Goal: Task Accomplishment & Management: Manage account settings

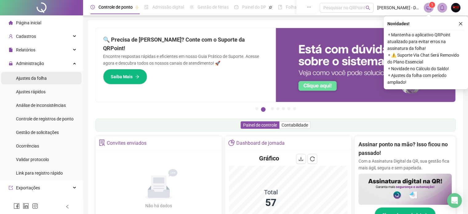
click at [34, 81] on div "Ajustes da folha" at bounding box center [31, 78] width 31 height 12
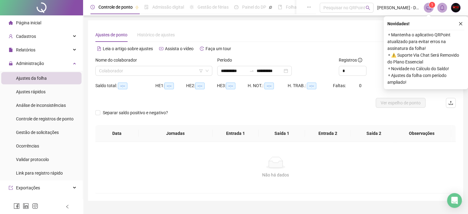
type input "**********"
click at [114, 72] on input "search" at bounding box center [151, 70] width 104 height 9
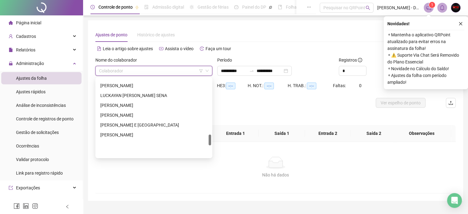
scroll to position [400, 0]
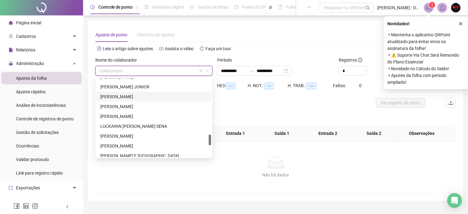
click at [114, 97] on div "[PERSON_NAME]" at bounding box center [153, 96] width 107 height 7
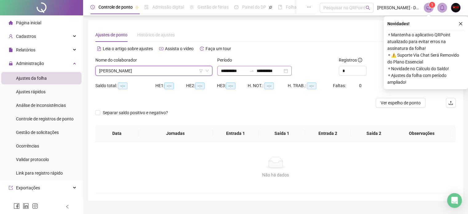
click at [292, 72] on div "**********" at bounding box center [254, 71] width 75 height 10
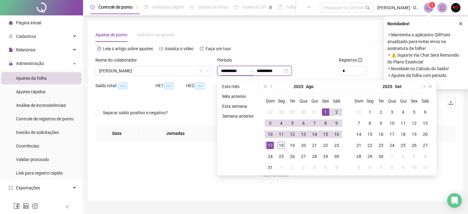
click at [292, 72] on div "**********" at bounding box center [254, 71] width 75 height 10
click at [364, 66] on span "Increase Value" at bounding box center [363, 68] width 7 height 5
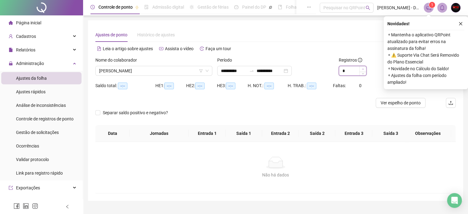
click at [362, 68] on icon "up" at bounding box center [363, 69] width 2 height 2
type input "**"
click at [362, 68] on icon "up" at bounding box center [363, 69] width 2 height 2
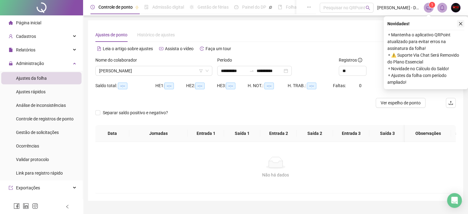
click at [461, 22] on icon "close" at bounding box center [461, 24] width 4 height 4
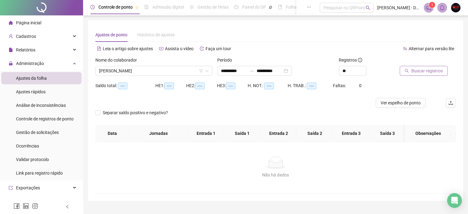
click at [427, 72] on span "Buscar registros" at bounding box center [427, 70] width 31 height 7
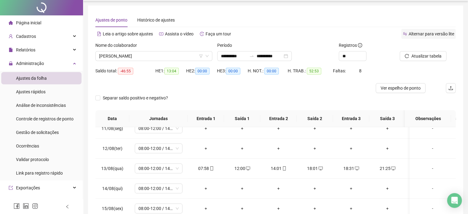
scroll to position [0, 0]
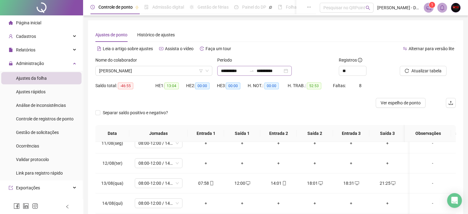
click at [292, 70] on div "**********" at bounding box center [254, 71] width 75 height 10
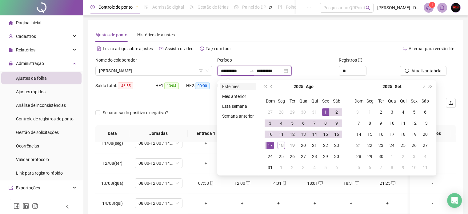
type input "**********"
click at [236, 88] on li "Este mês" at bounding box center [238, 86] width 37 height 7
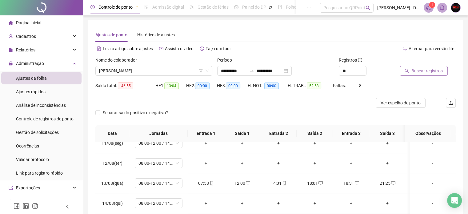
click at [430, 73] on span "Buscar registros" at bounding box center [427, 70] width 31 height 7
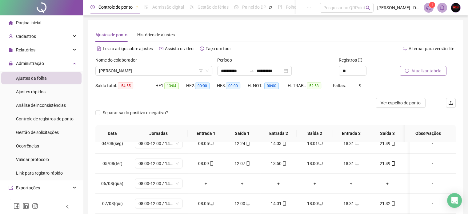
click at [419, 70] on span "Atualizar tabela" at bounding box center [427, 70] width 30 height 7
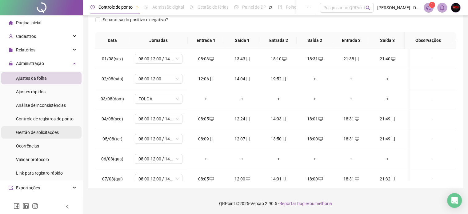
click at [36, 132] on span "Gestão de solicitações" at bounding box center [37, 132] width 43 height 5
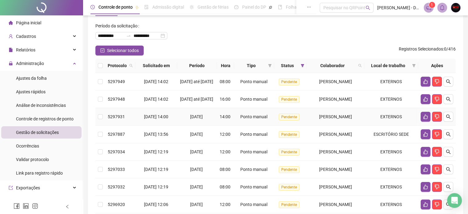
scroll to position [62, 0]
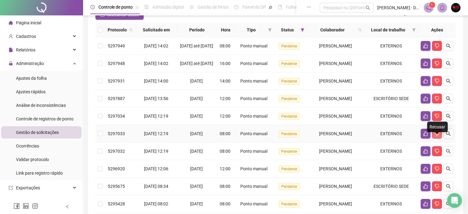
click at [439, 136] on icon "dislike" at bounding box center [437, 133] width 5 height 5
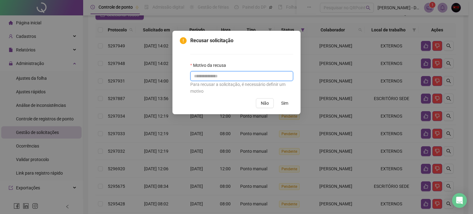
click at [212, 73] on input "text" at bounding box center [241, 76] width 103 height 10
type input "**********"
click at [287, 103] on span "Sim" at bounding box center [284, 103] width 7 height 7
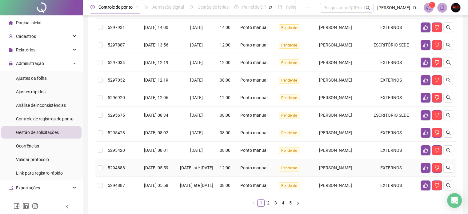
scroll to position [154, 0]
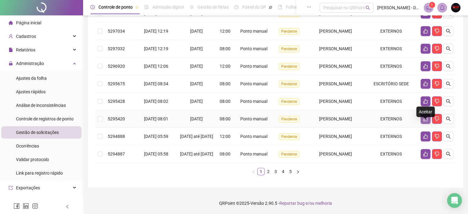
click at [422, 117] on button "button" at bounding box center [426, 119] width 10 height 10
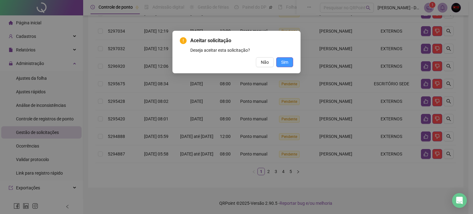
click at [280, 62] on button "Sim" at bounding box center [284, 62] width 17 height 10
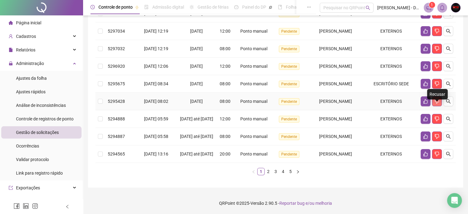
click at [436, 100] on icon "dislike" at bounding box center [437, 101] width 5 height 5
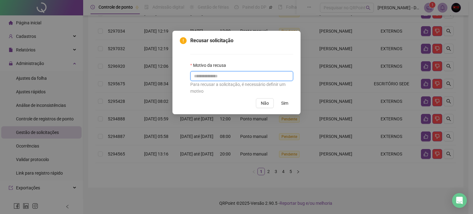
click at [220, 75] on input "text" at bounding box center [241, 76] width 103 height 10
type input "**********"
click at [287, 102] on span "Sim" at bounding box center [284, 103] width 7 height 7
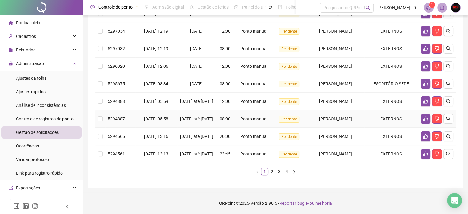
scroll to position [168, 0]
click at [272, 173] on link "2" at bounding box center [272, 171] width 7 height 7
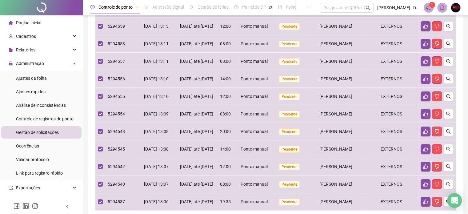
scroll to position [160, 0]
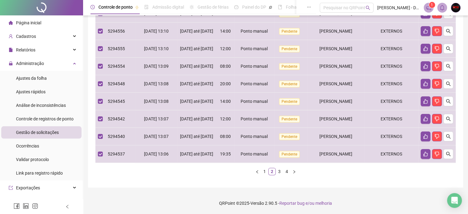
click at [280, 175] on link "3" at bounding box center [279, 171] width 7 height 7
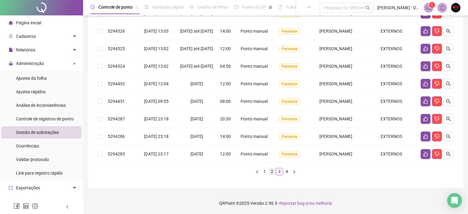
click at [272, 175] on link "2" at bounding box center [272, 171] width 7 height 7
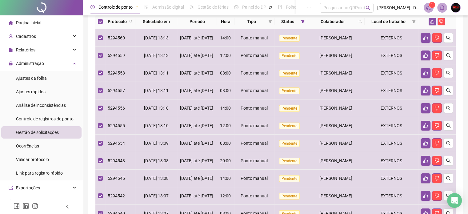
scroll to position [68, 0]
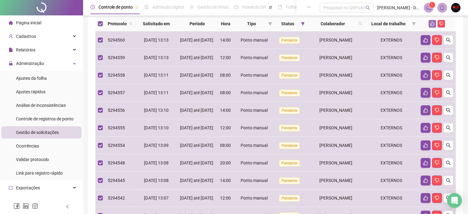
click at [432, 24] on icon "like" at bounding box center [432, 24] width 4 height 4
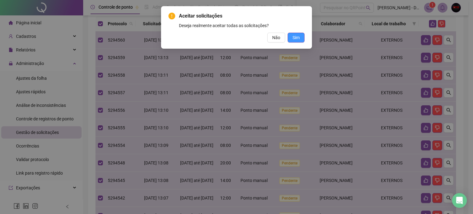
click at [296, 38] on span "Sim" at bounding box center [295, 37] width 7 height 7
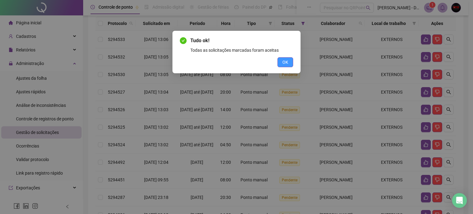
click at [286, 62] on span "OK" at bounding box center [285, 62] width 6 height 7
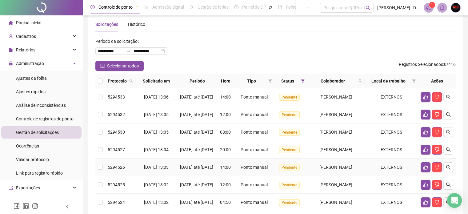
scroll to position [6, 0]
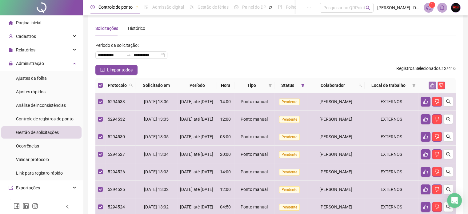
click at [433, 85] on icon "like" at bounding box center [432, 85] width 4 height 4
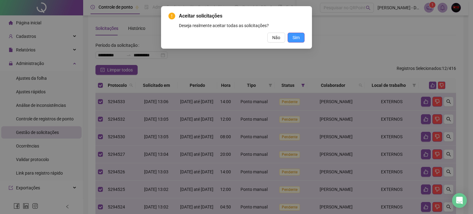
click at [296, 34] on span "Sim" at bounding box center [295, 37] width 7 height 7
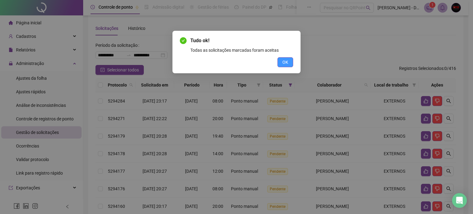
click at [282, 59] on span "OK" at bounding box center [285, 62] width 6 height 7
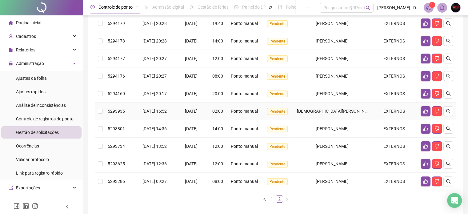
scroll to position [130, 0]
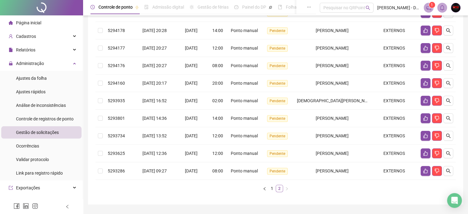
click at [279, 186] on link "2" at bounding box center [279, 188] width 7 height 7
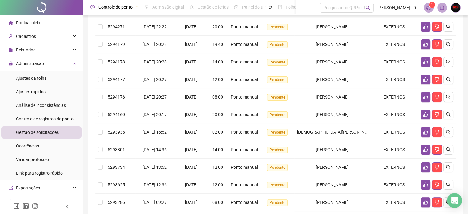
scroll to position [146, 0]
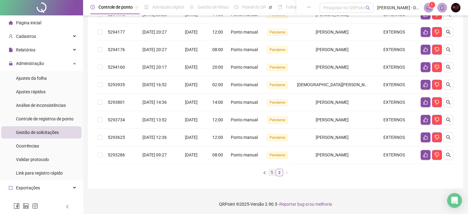
click at [270, 171] on link "1" at bounding box center [272, 172] width 7 height 7
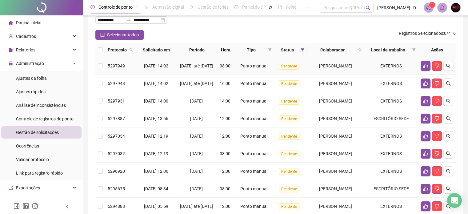
scroll to position [0, 0]
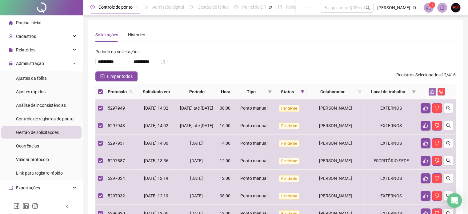
click at [432, 91] on icon "like" at bounding box center [432, 92] width 4 height 4
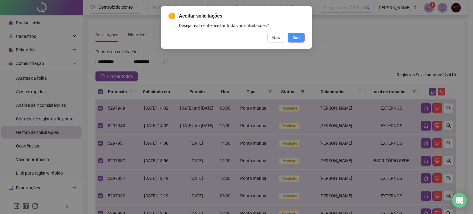
click at [296, 36] on span "Sim" at bounding box center [295, 37] width 7 height 7
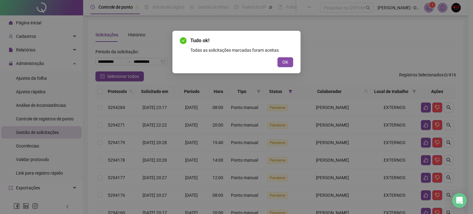
click at [290, 60] on button "OK" at bounding box center [285, 62] width 16 height 10
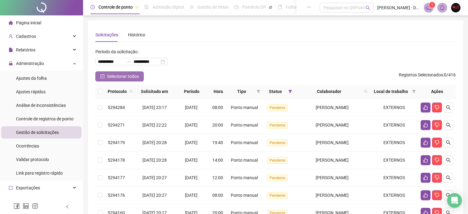
click at [108, 77] on span "Selecionar todos" at bounding box center [123, 76] width 32 height 7
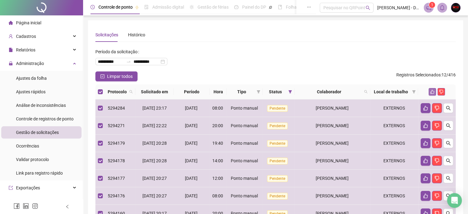
click at [434, 89] on button "button" at bounding box center [432, 91] width 7 height 7
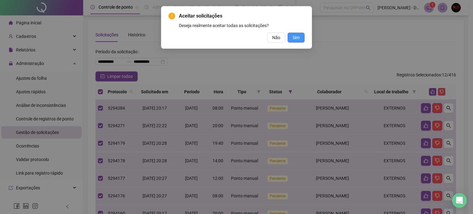
click at [296, 35] on span "Sim" at bounding box center [295, 37] width 7 height 7
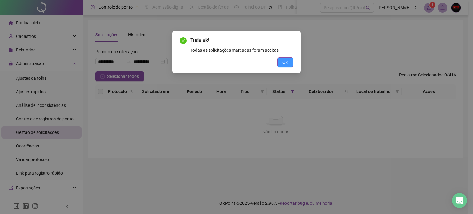
click at [282, 59] on button "OK" at bounding box center [285, 62] width 16 height 10
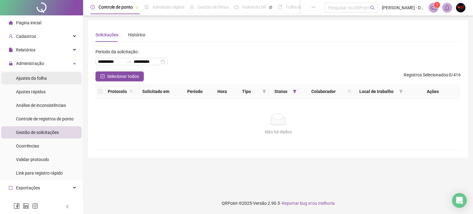
click at [33, 78] on span "Ajustes da folha" at bounding box center [31, 78] width 31 height 5
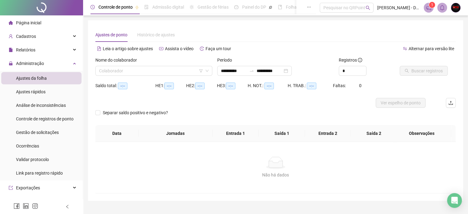
type input "**********"
